Goal: Find contact information: Find contact information

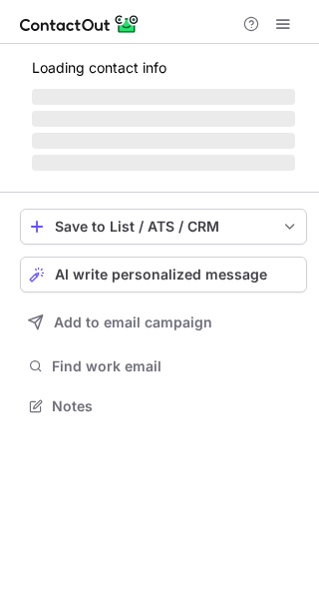
scroll to position [435, 319]
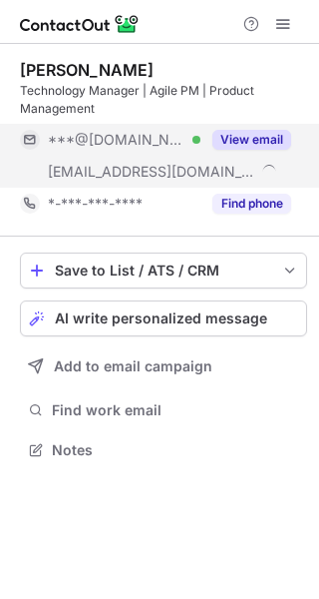
click at [260, 133] on button "View email" at bounding box center [252, 140] width 79 height 20
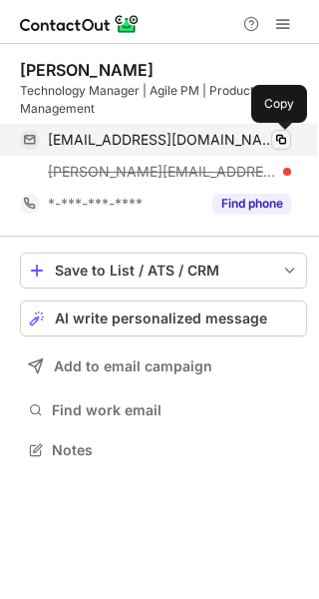
click at [280, 140] on span at bounding box center [281, 140] width 16 height 16
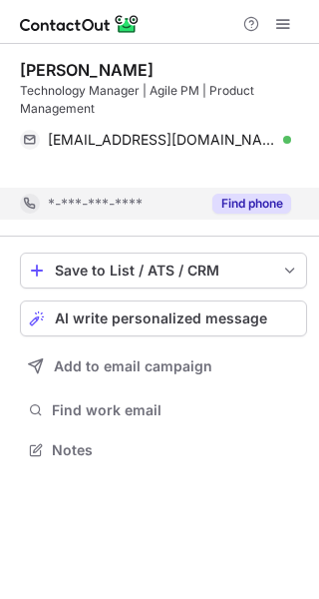
scroll to position [403, 319]
click at [238, 201] on div "Maria Mathias Technology Manager | Agile PM | Product Management 800mariam@gmai…" at bounding box center [163, 140] width 287 height 193
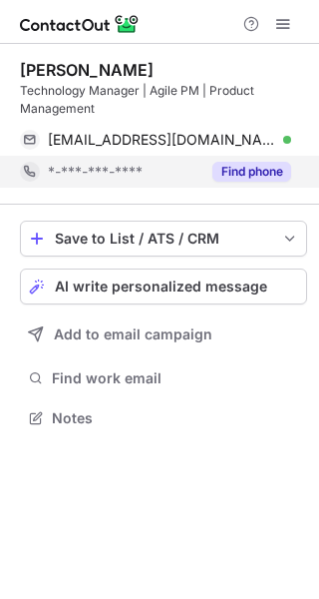
click at [259, 172] on button "Find phone" at bounding box center [252, 172] width 79 height 20
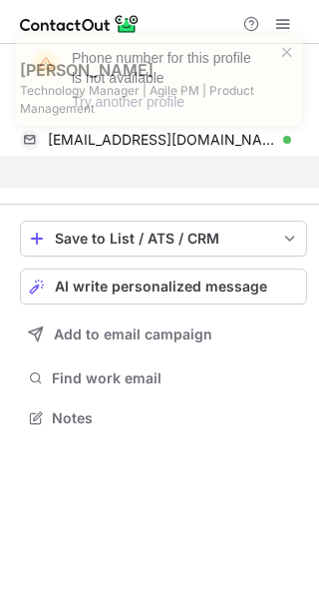
scroll to position [371, 319]
